Goal: Task Accomplishment & Management: Complete application form

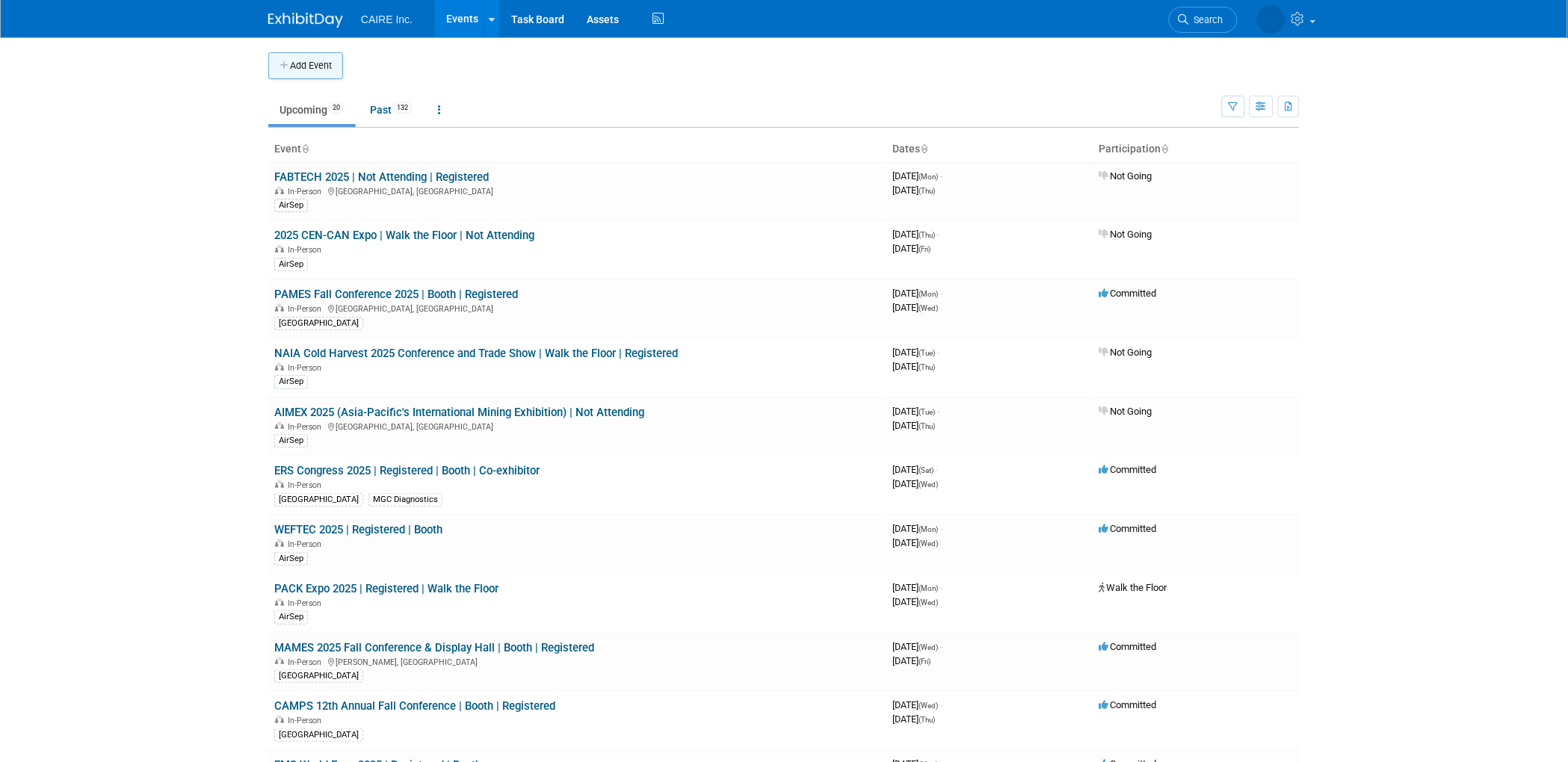
click at [326, 57] on button "Add Event" at bounding box center [305, 65] width 74 height 27
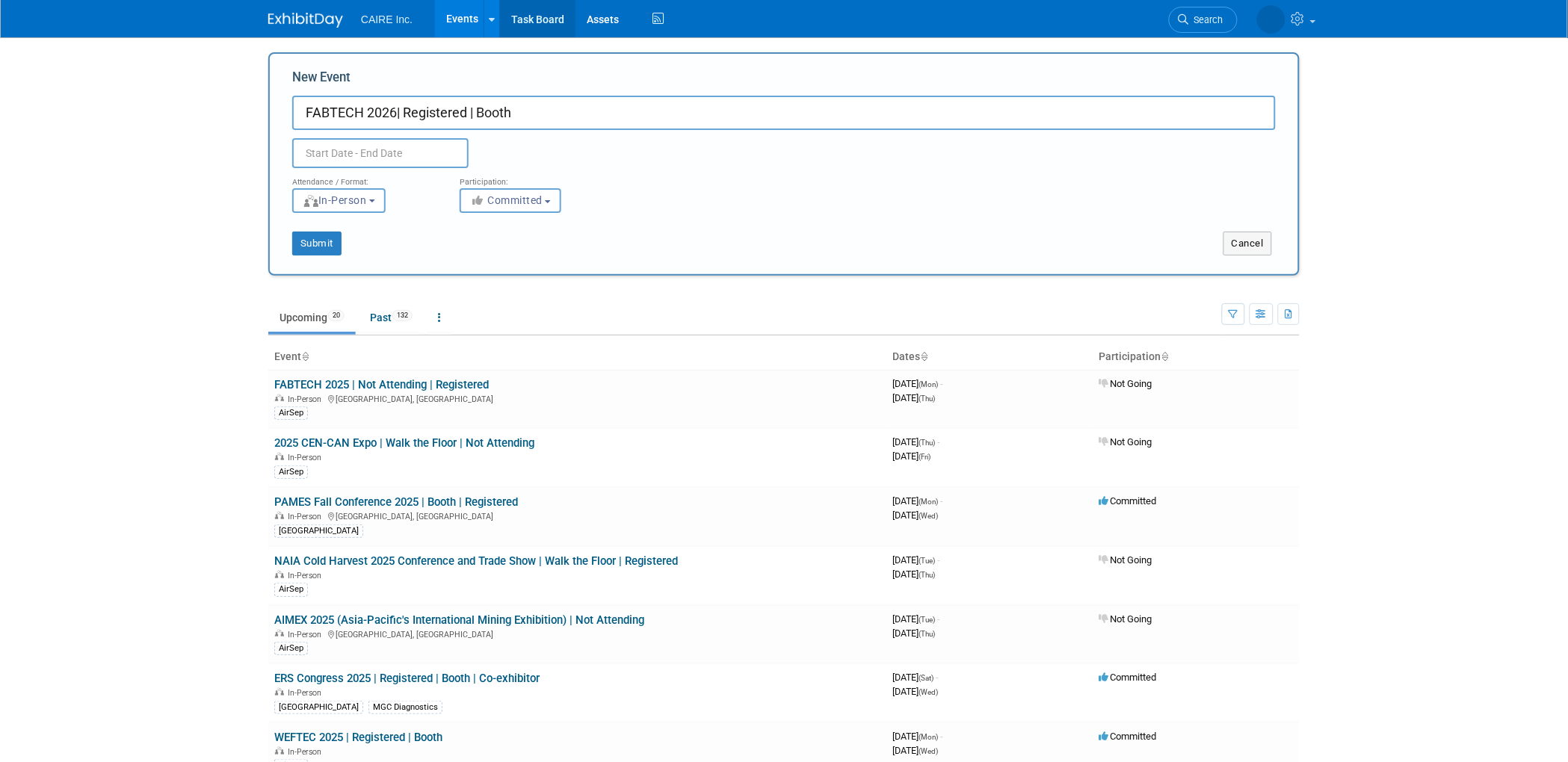
type input "FABTECH 2026| Registered | Booth"
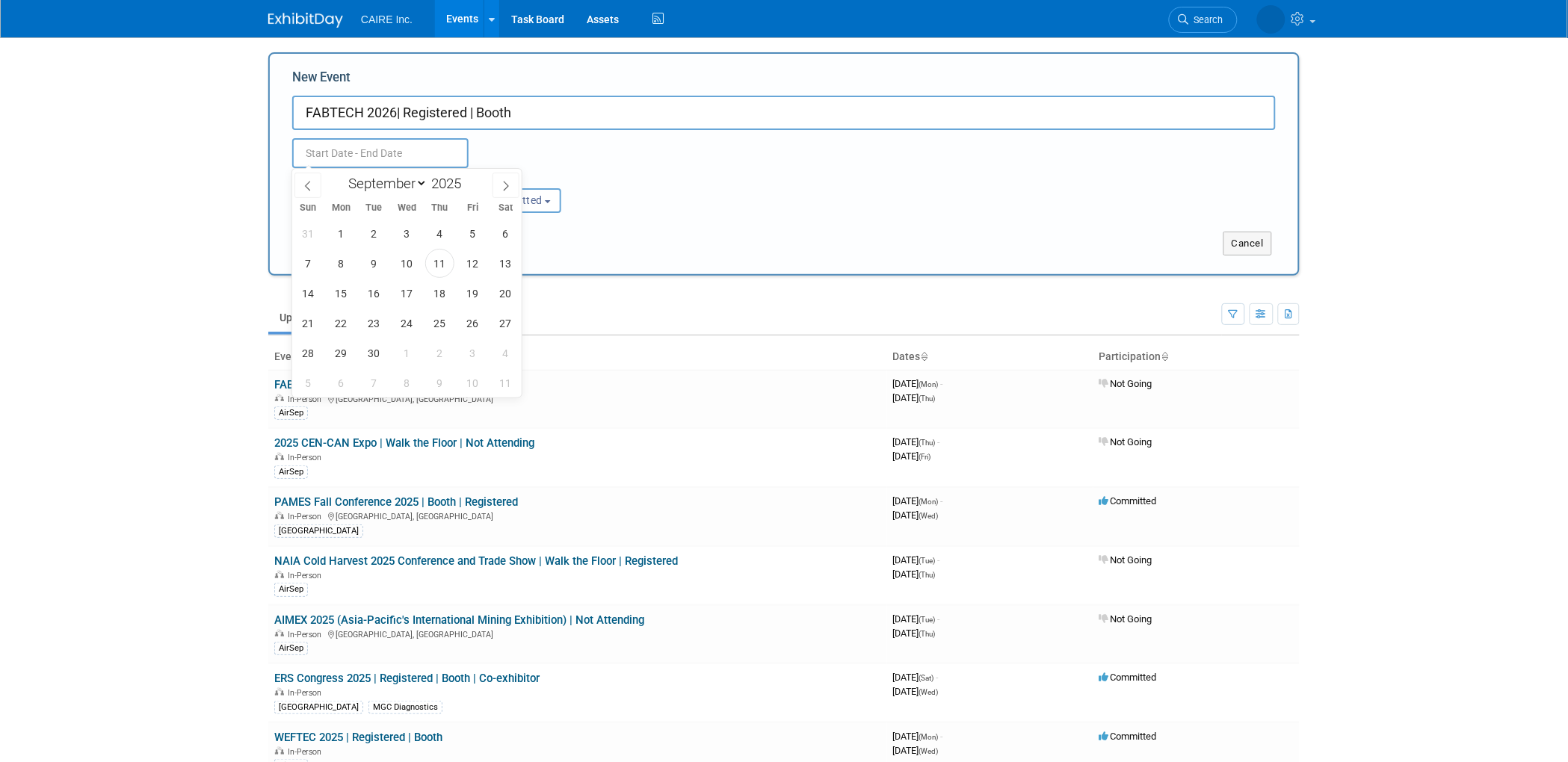
click at [331, 144] on input "text" at bounding box center [380, 153] width 177 height 30
click at [416, 184] on select "January February March April May June July August September October November De…" at bounding box center [384, 183] width 86 height 19
select select "9"
click at [342, 174] on select "January February March April May June July August September October November De…" at bounding box center [384, 183] width 86 height 19
click at [440, 184] on input "2025" at bounding box center [450, 183] width 45 height 17
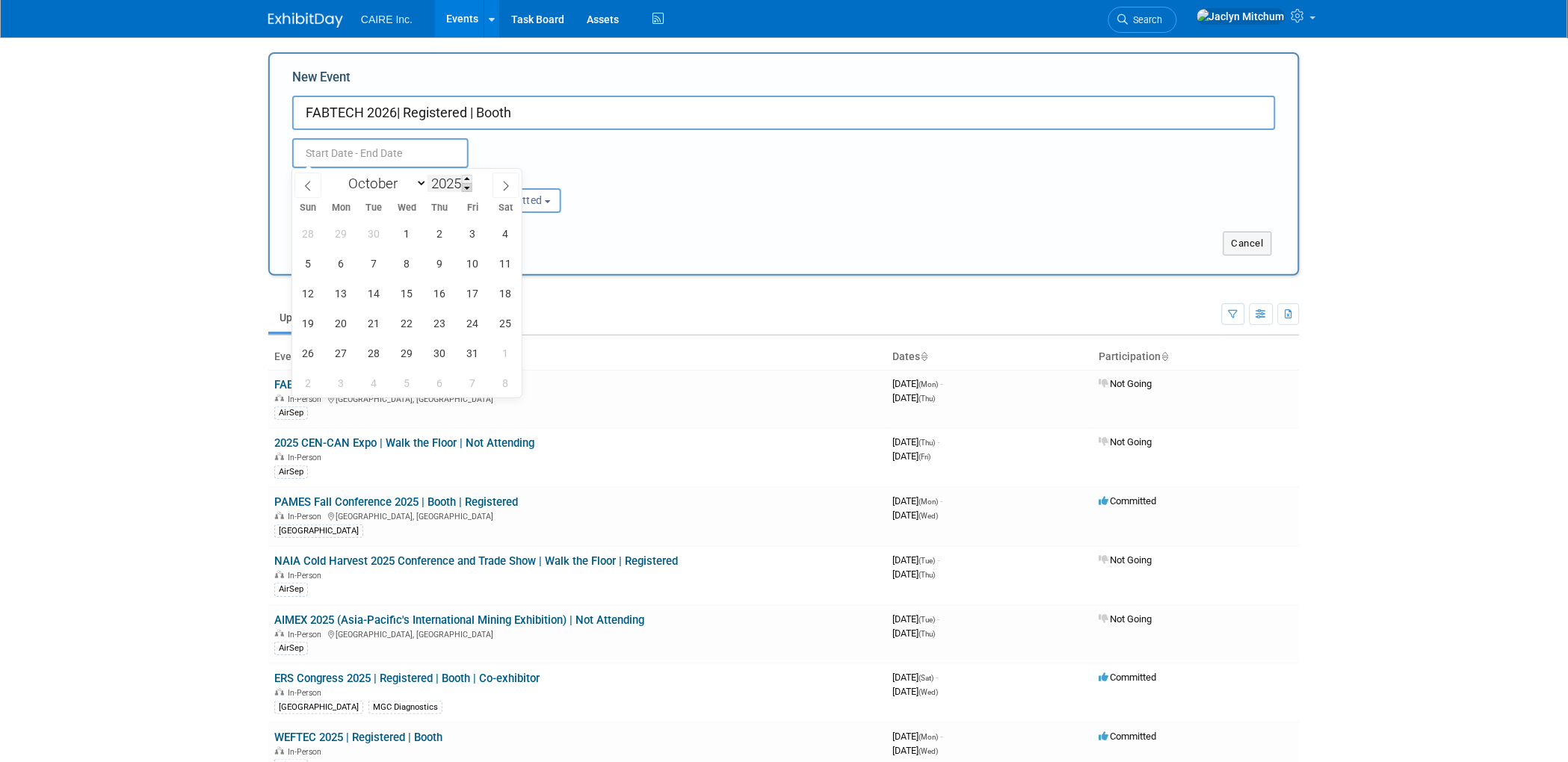
click at [470, 187] on span at bounding box center [467, 187] width 11 height 9
click at [466, 178] on span at bounding box center [467, 179] width 11 height 9
type input "2026"
click at [407, 331] on span "21" at bounding box center [407, 323] width 29 height 29
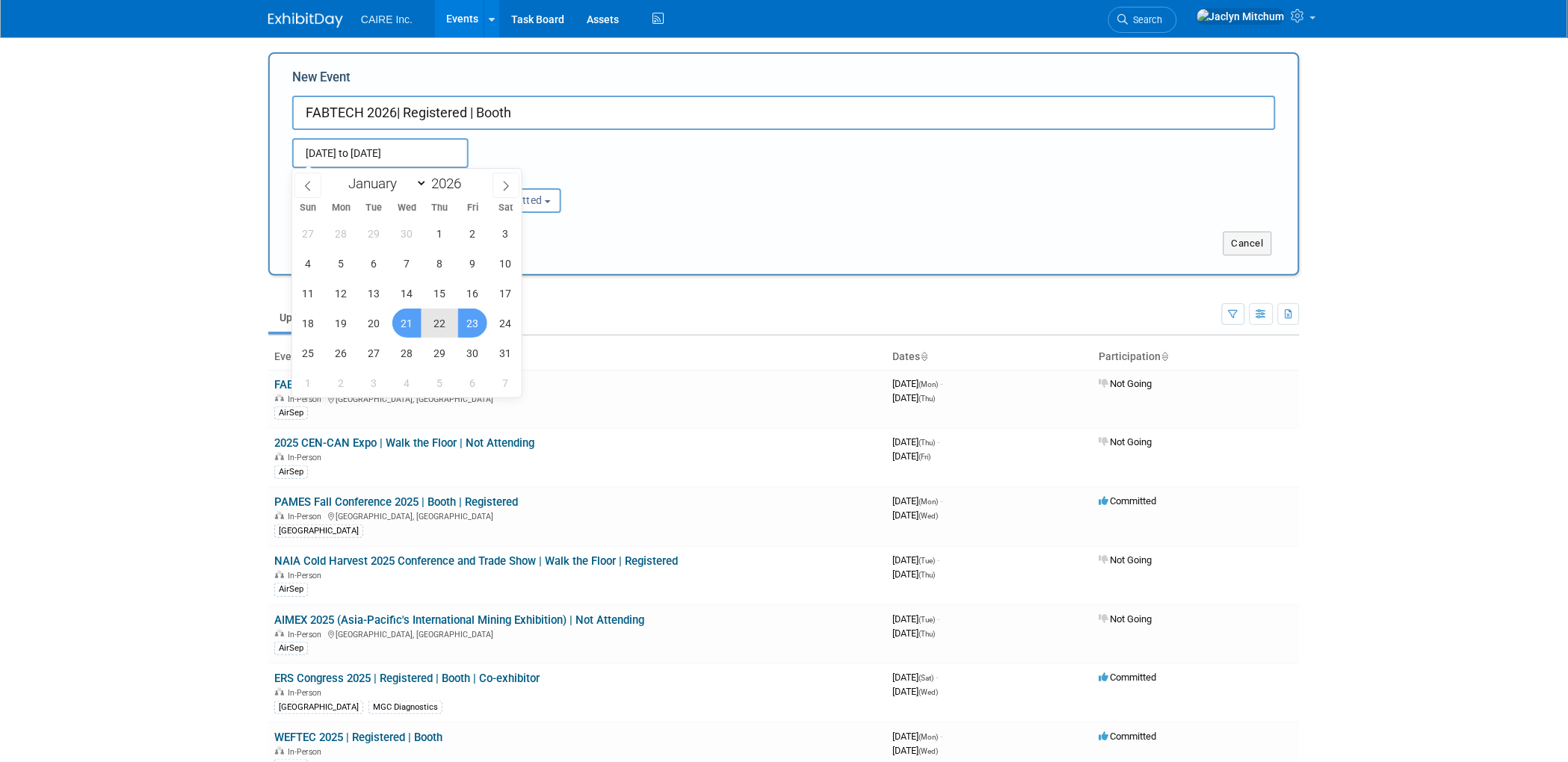
click at [466, 326] on span "23" at bounding box center [473, 323] width 29 height 29
type input "[DATE] to [DATE]"
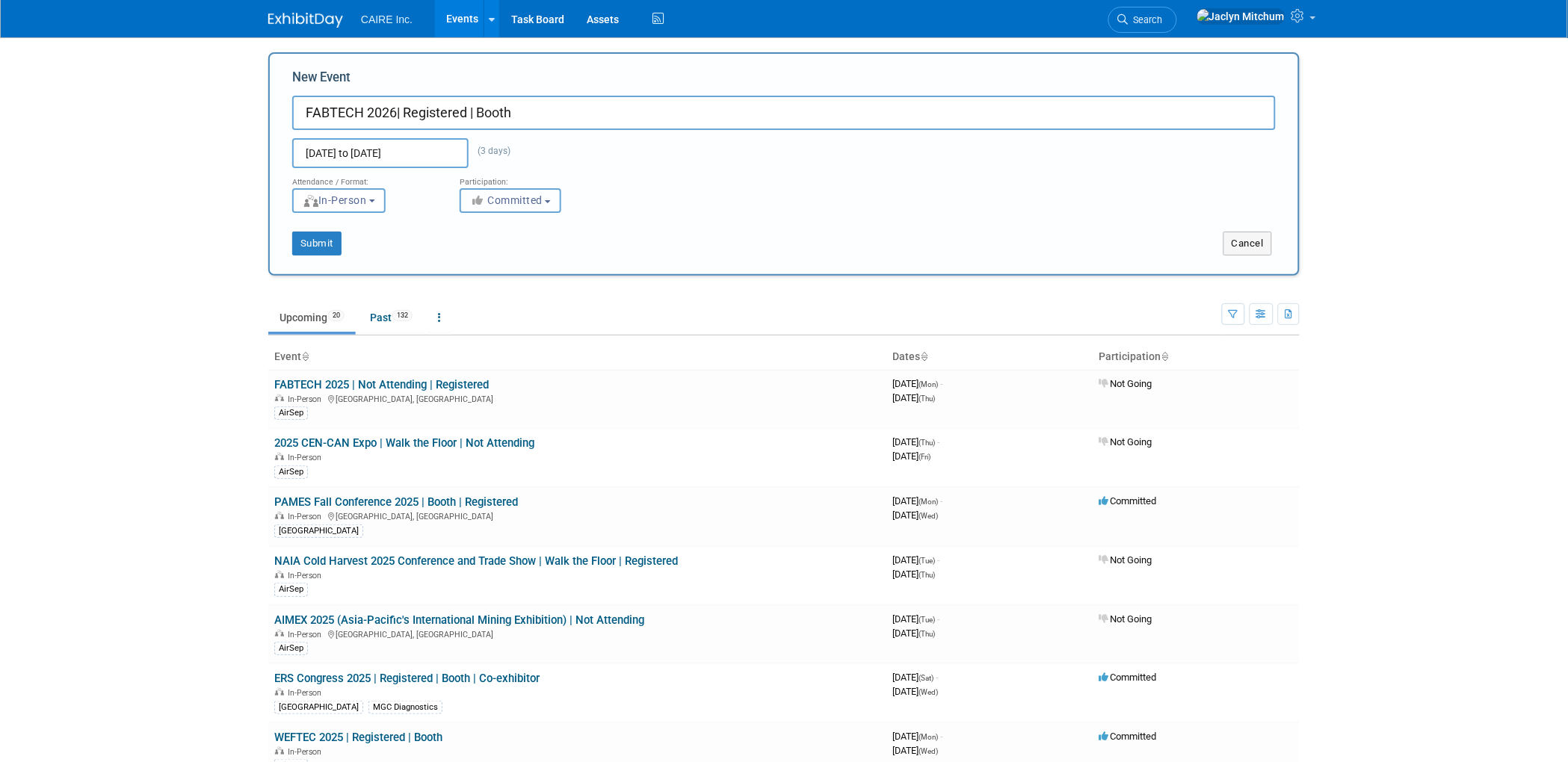
click at [514, 196] on span "Committed" at bounding box center [506, 200] width 73 height 12
click at [613, 188] on div "Participation: <i class="fas fa-thumbs-up" style="color: #a5a5a5; padding-right…" at bounding box center [532, 190] width 168 height 45
click at [311, 241] on button "Submit" at bounding box center [317, 243] width 49 height 24
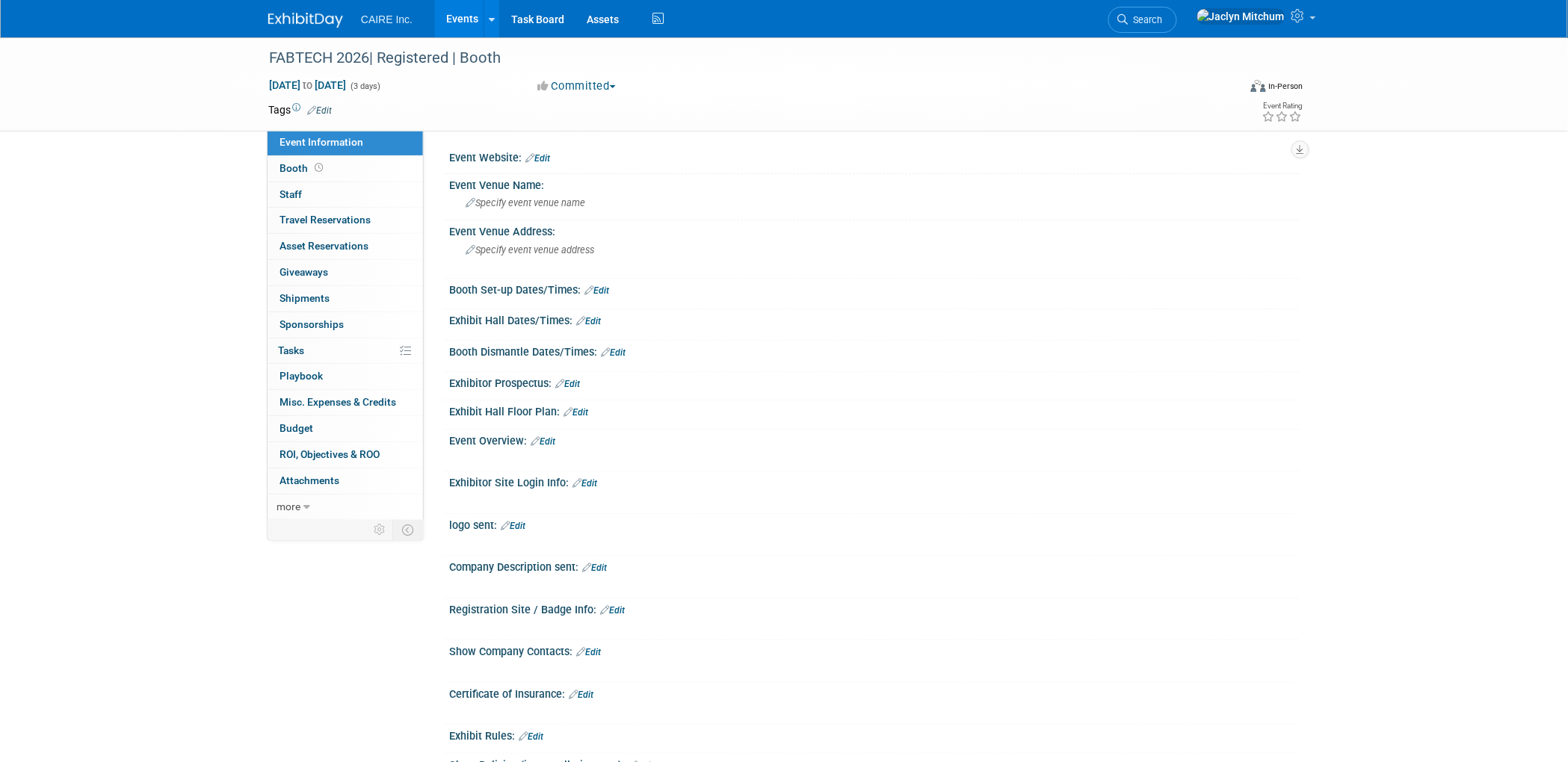
click at [559, 156] on div "Event Website: Edit" at bounding box center [874, 156] width 851 height 20
click at [547, 157] on link "Edit" at bounding box center [537, 158] width 25 height 11
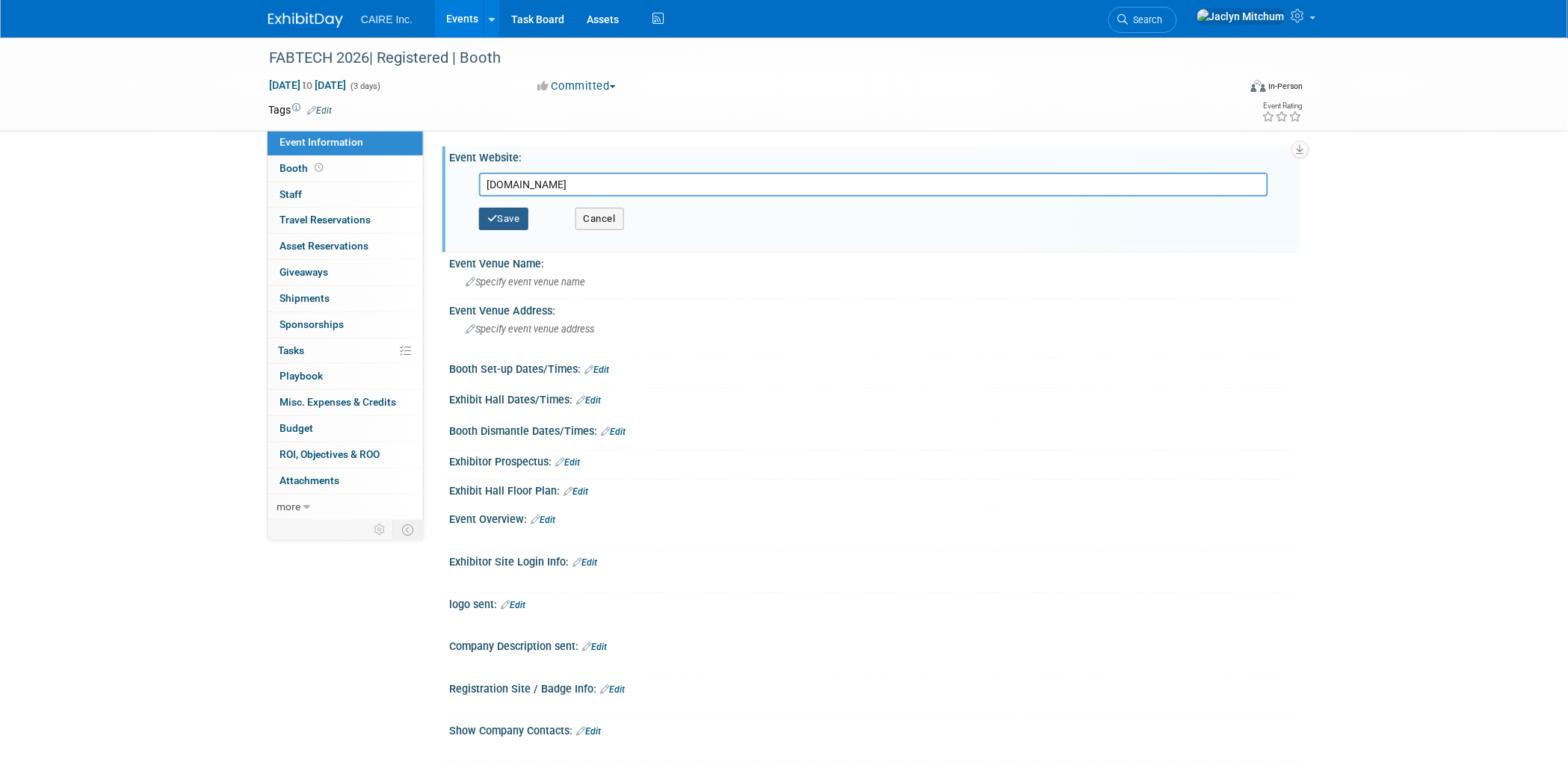
type input "[DOMAIN_NAME]"
click at [510, 221] on button "Save" at bounding box center [504, 218] width 49 height 22
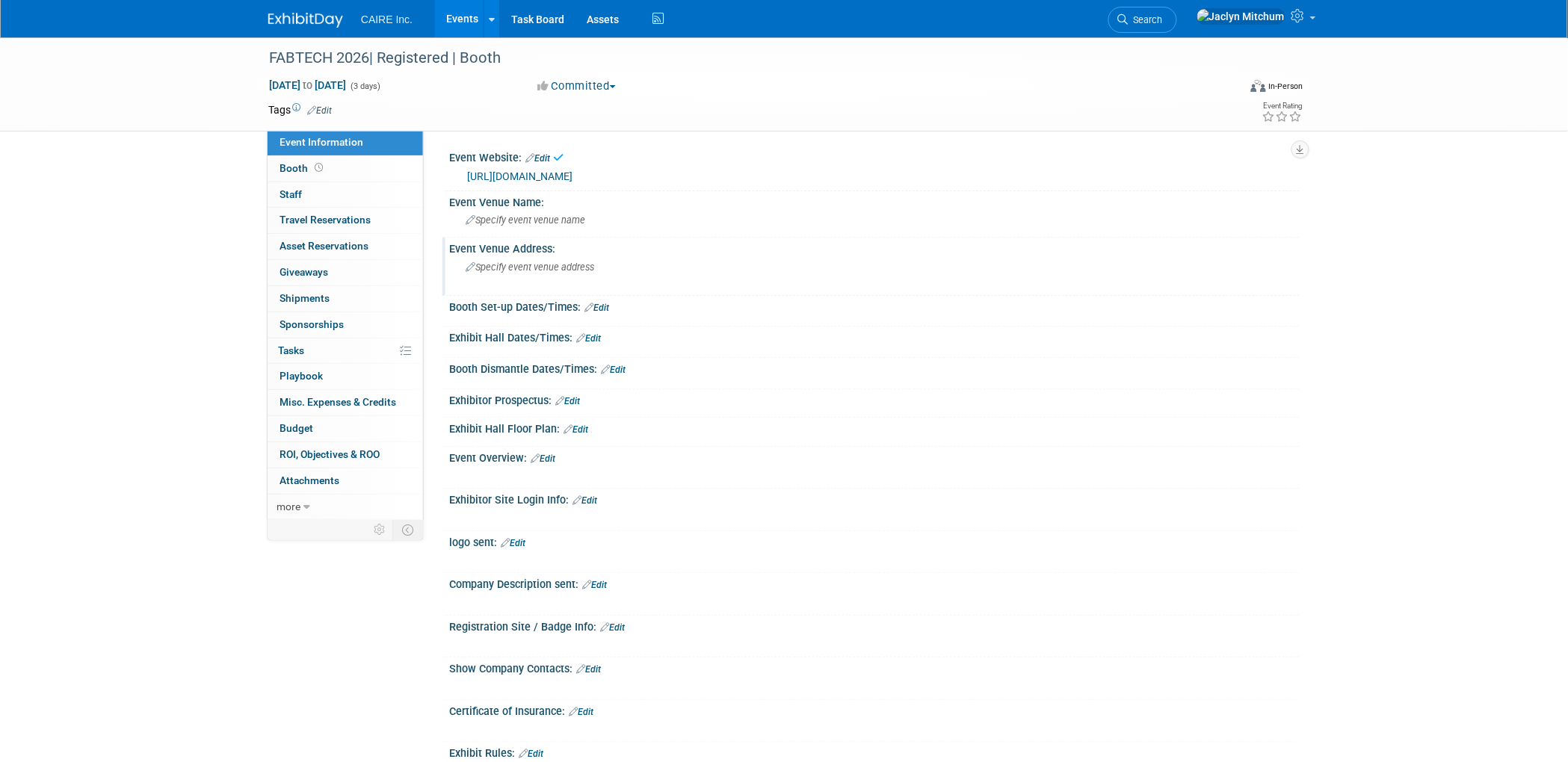
click at [510, 266] on span "Specify event venue address" at bounding box center [529, 267] width 128 height 11
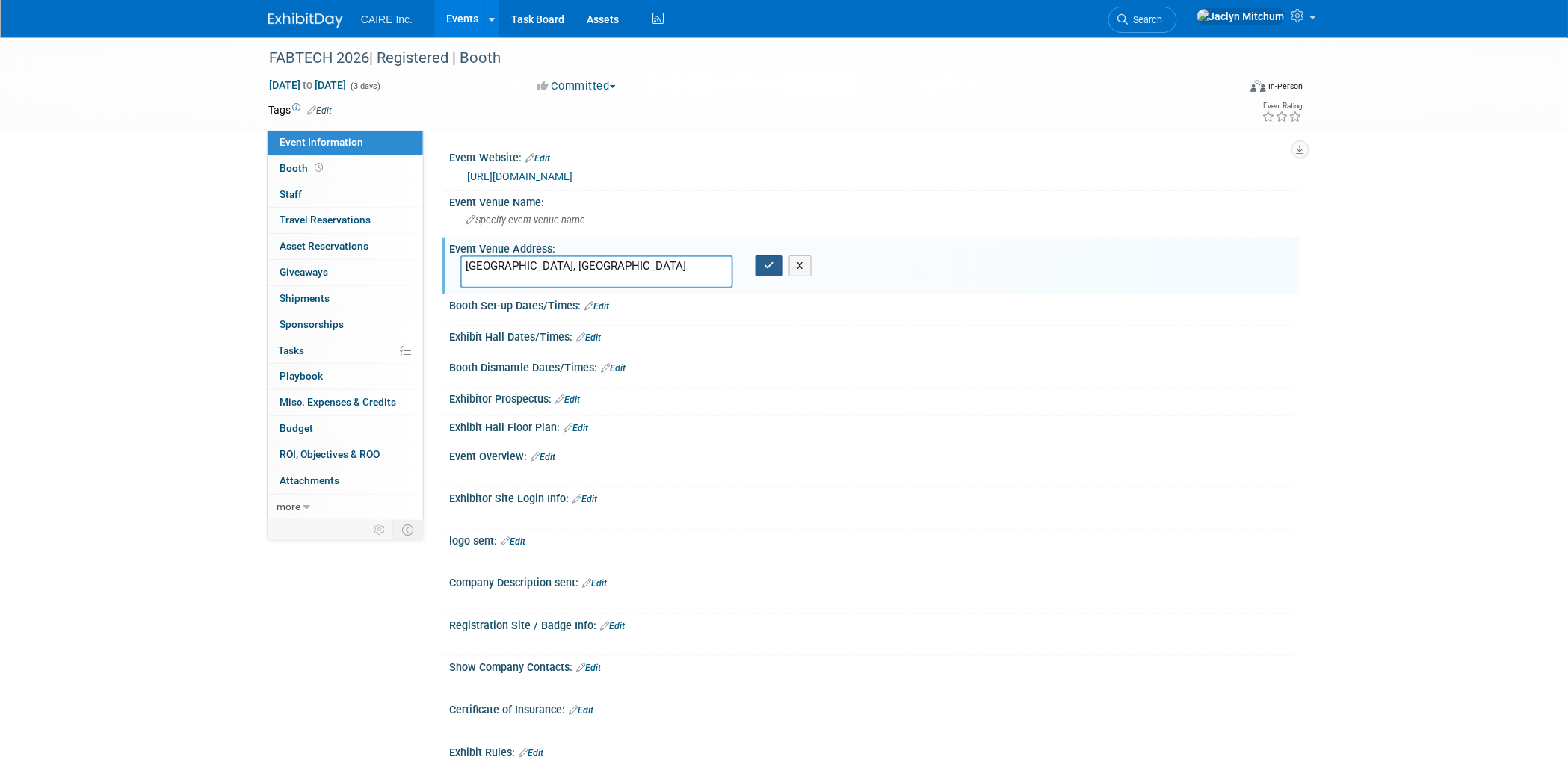
type textarea "[GEOGRAPHIC_DATA], [GEOGRAPHIC_DATA]"
click at [764, 268] on icon "button" at bounding box center [769, 266] width 11 height 10
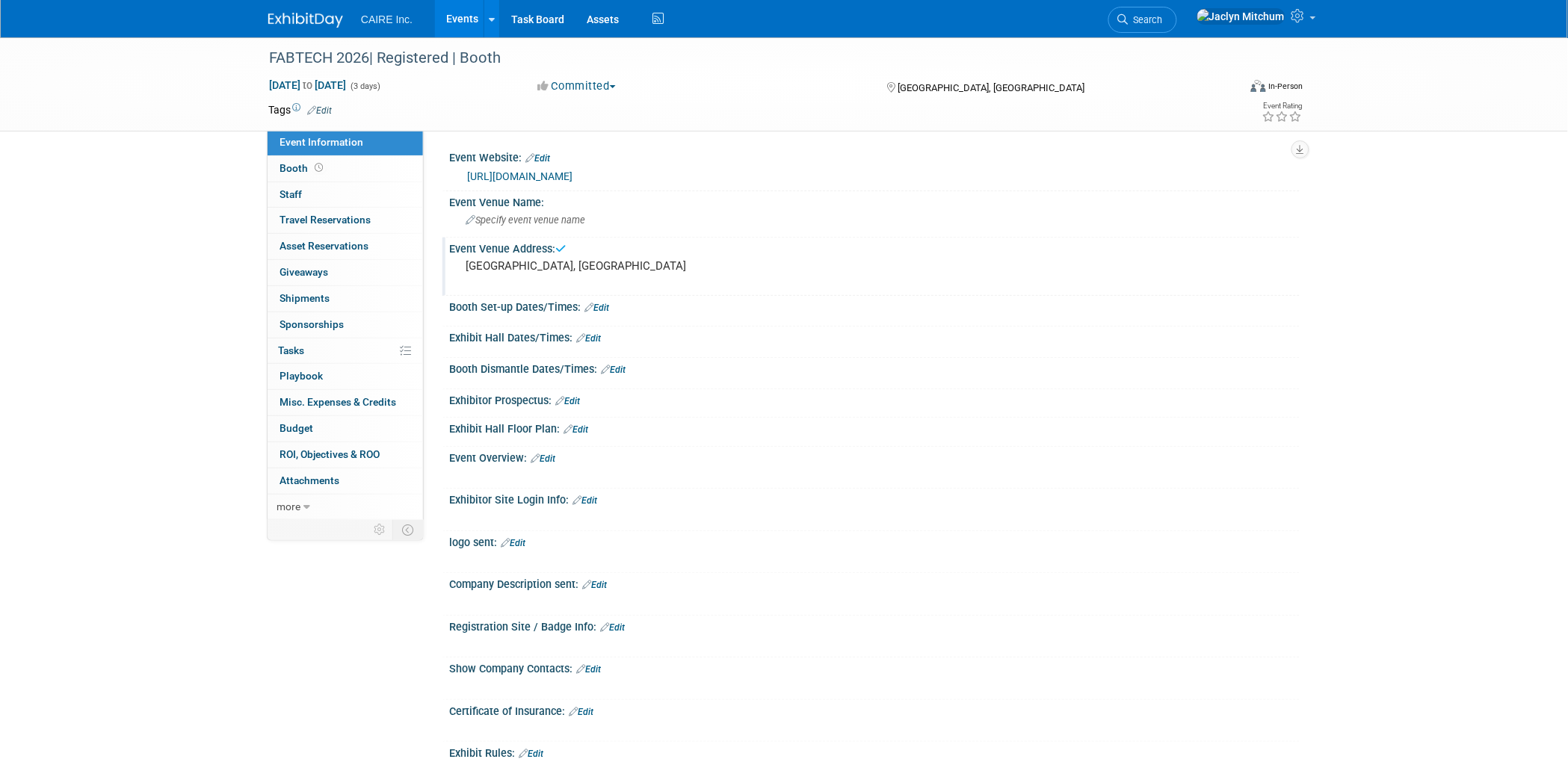
click at [309, 105] on icon at bounding box center [312, 110] width 9 height 10
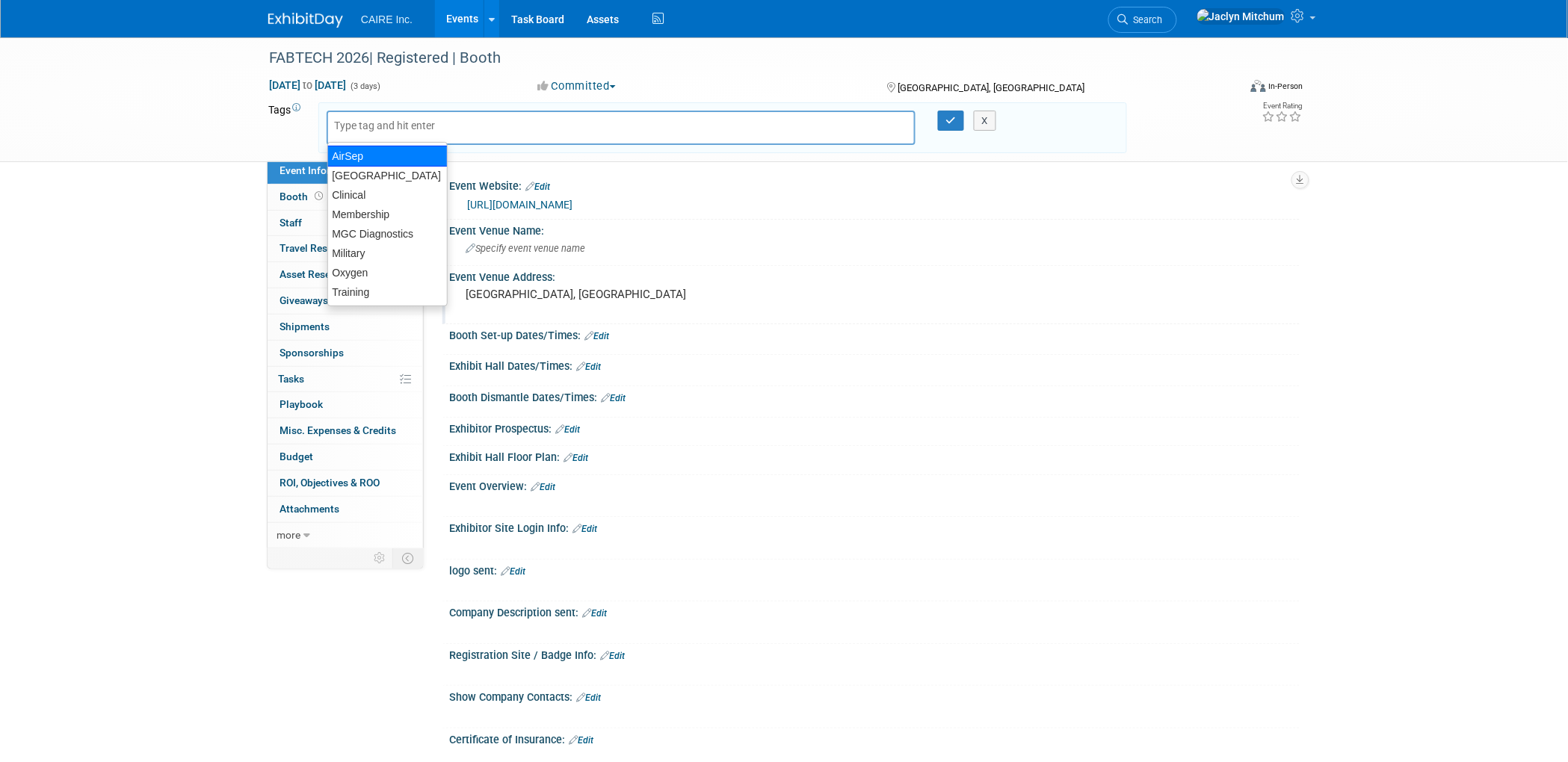
click at [360, 148] on div "AirSep" at bounding box center [387, 156] width 120 height 21
type input "AirSep"
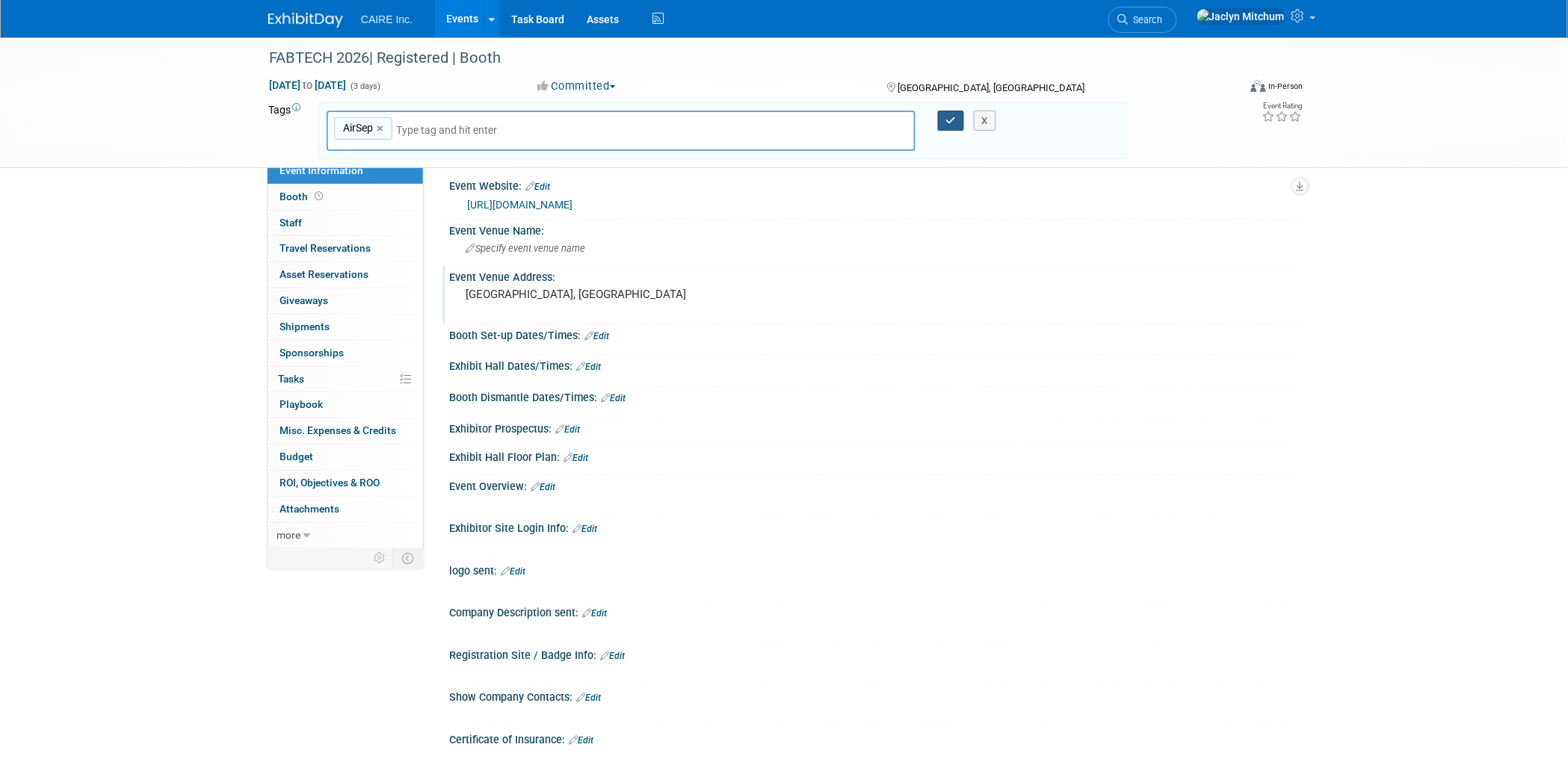
click at [946, 116] on icon "button" at bounding box center [951, 121] width 11 height 10
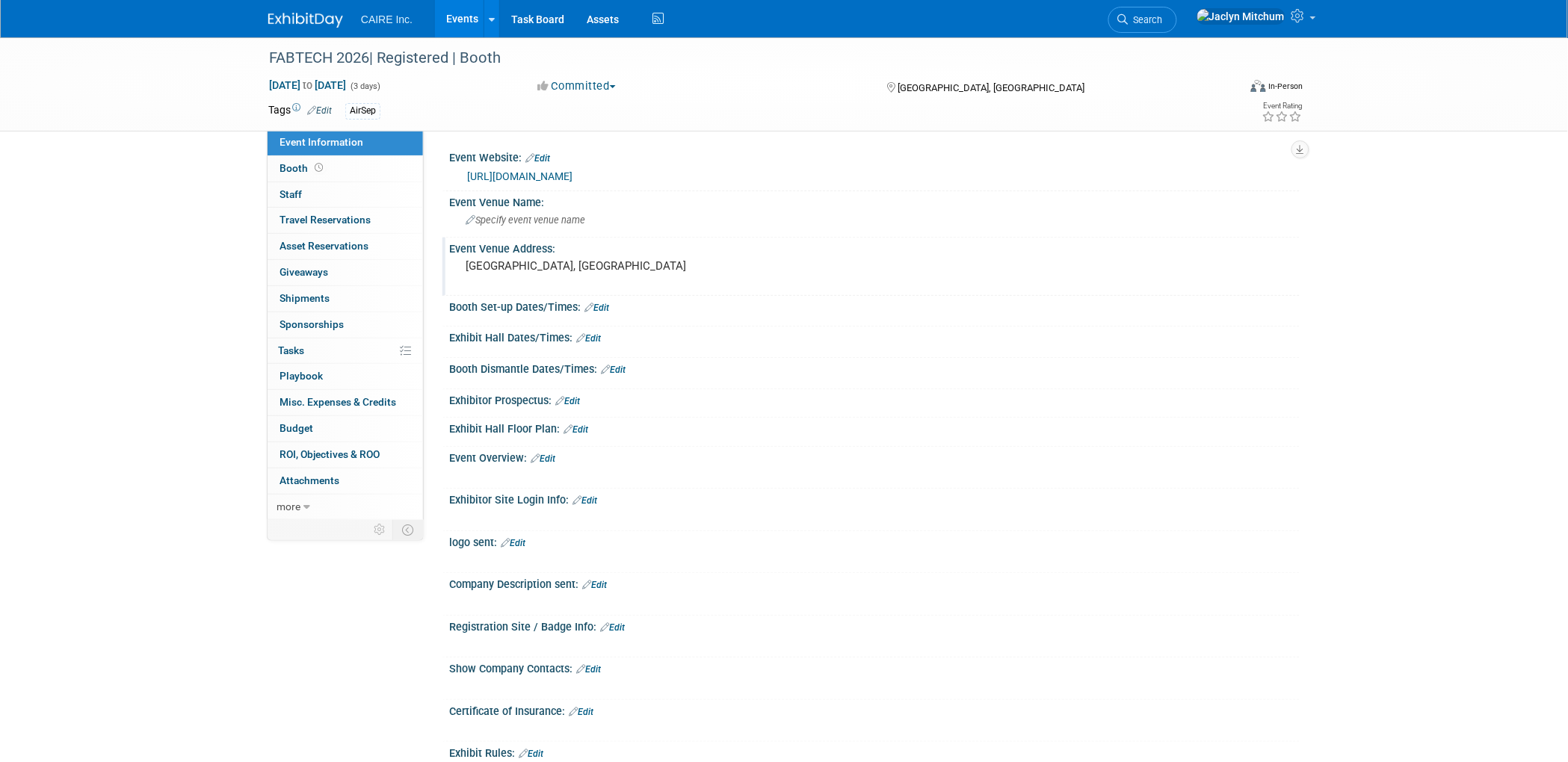
click at [461, 14] on link "Events" at bounding box center [462, 19] width 55 height 38
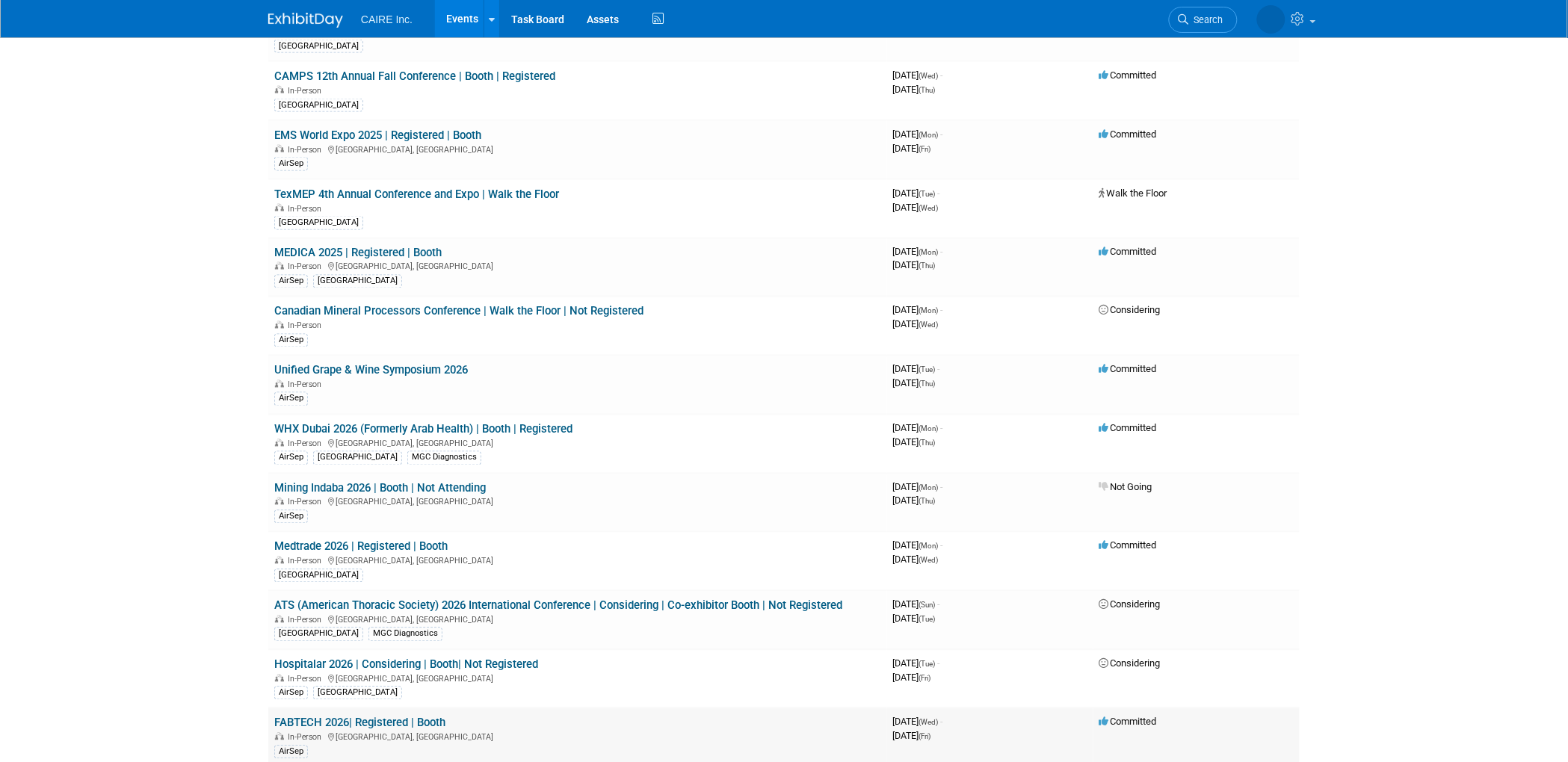
scroll to position [801, 0]
